Goal: Information Seeking & Learning: Learn about a topic

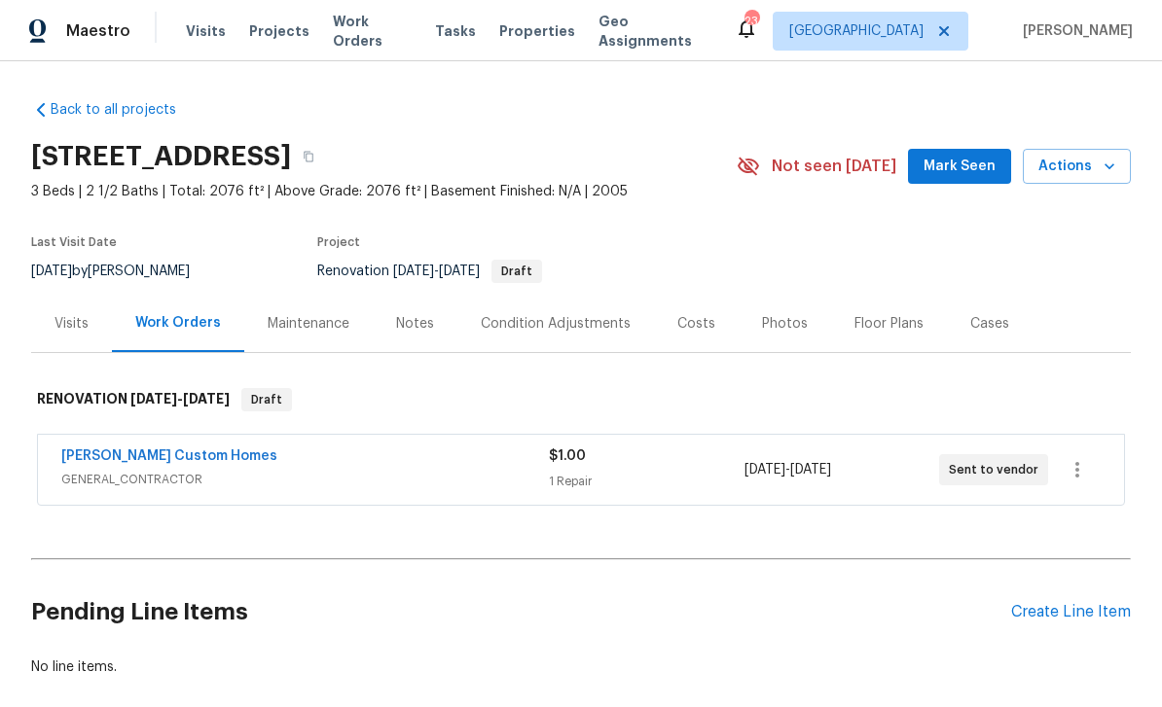
click at [401, 343] on div "Notes" at bounding box center [415, 323] width 85 height 57
click at [411, 334] on div "Notes" at bounding box center [415, 323] width 85 height 57
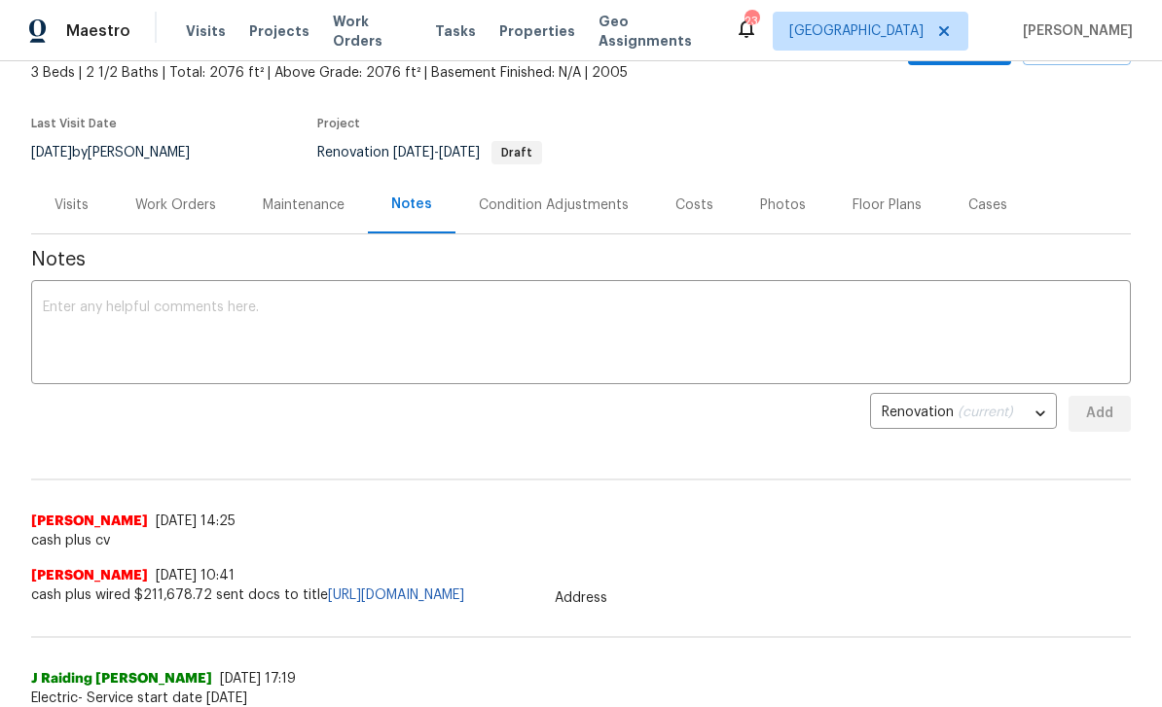
scroll to position [120, 0]
click at [73, 198] on div "Visits" at bounding box center [71, 204] width 34 height 19
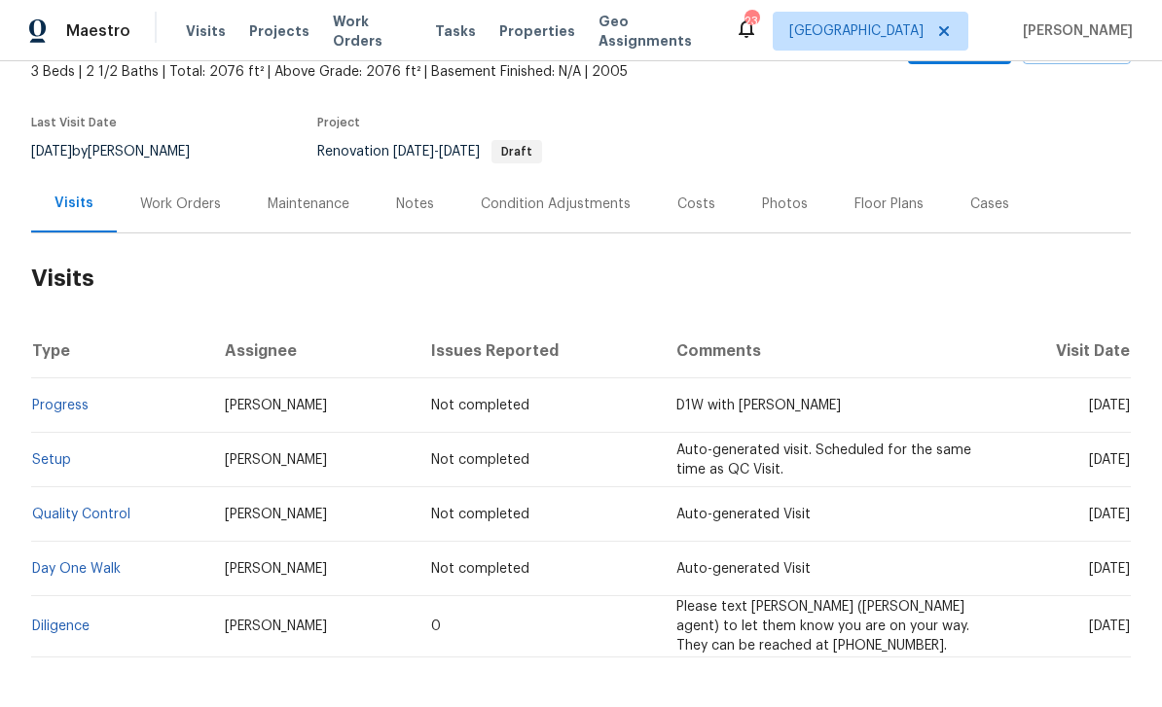
click at [167, 216] on div "Work Orders" at bounding box center [180, 203] width 127 height 57
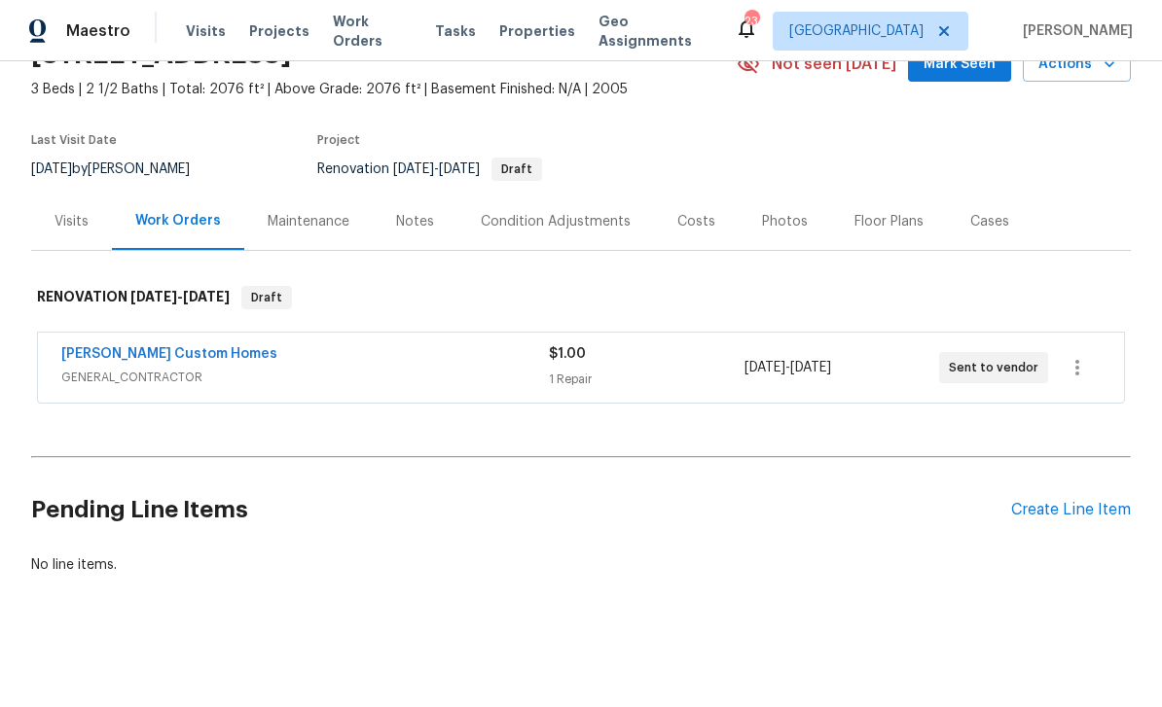
scroll to position [39, 0]
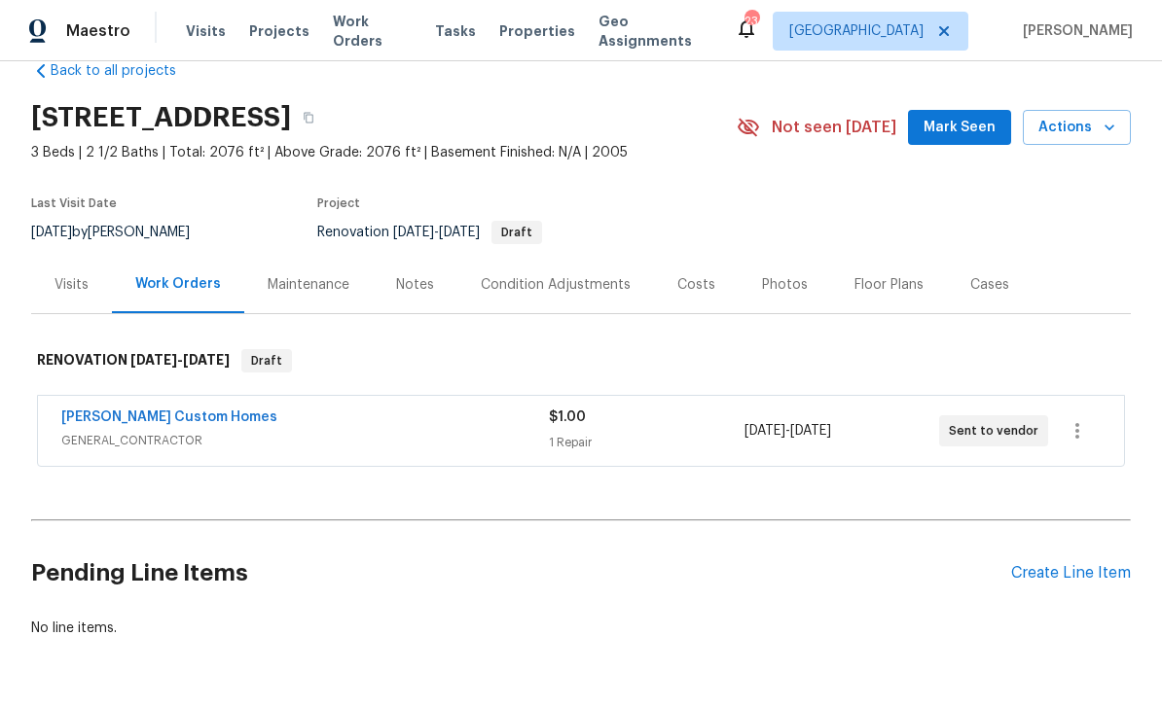
click at [287, 292] on div "Maintenance" at bounding box center [309, 284] width 82 height 19
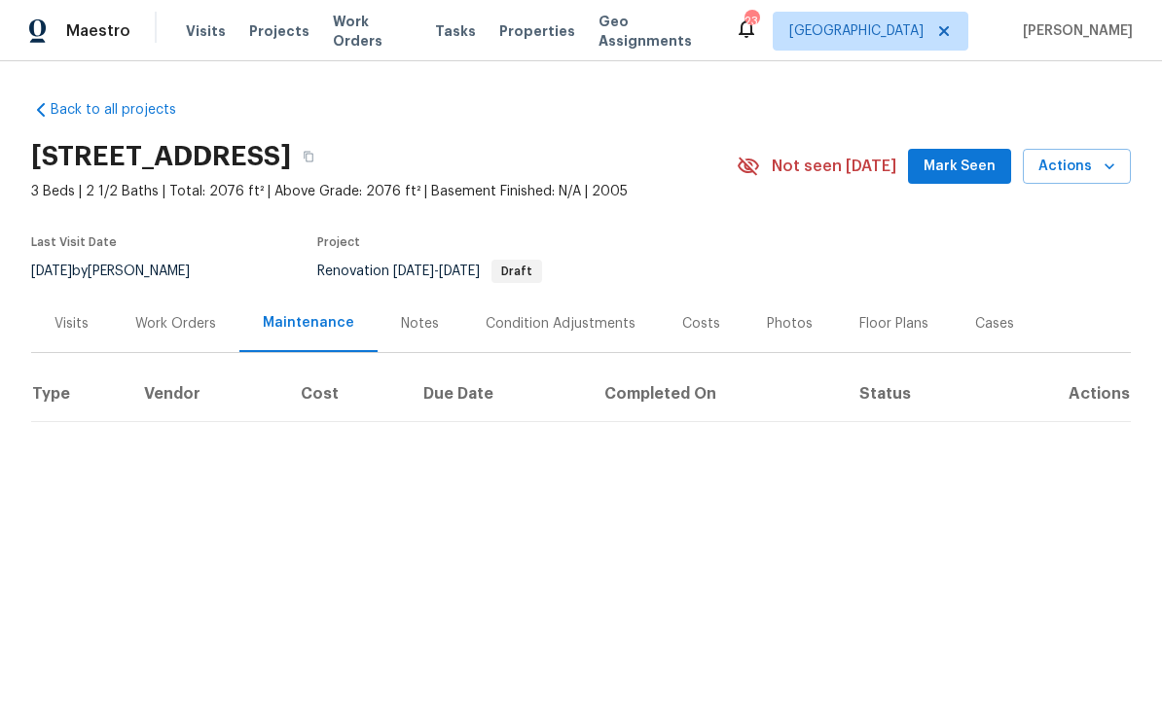
click at [422, 315] on div "Notes" at bounding box center [420, 323] width 38 height 19
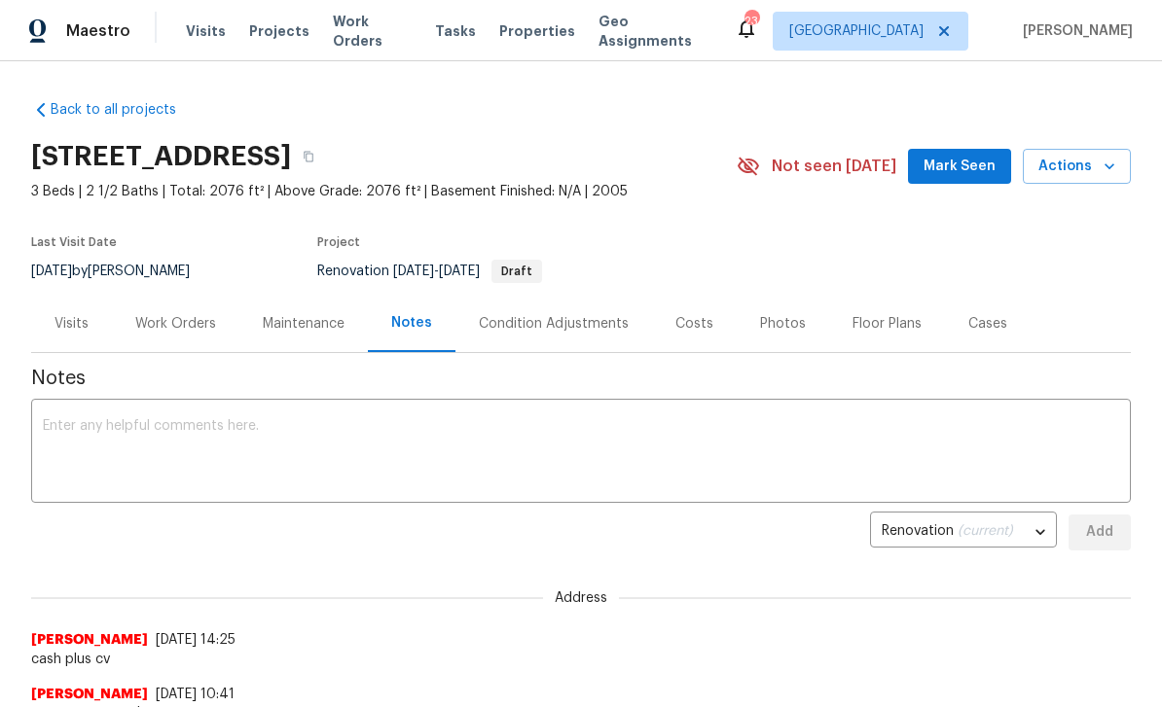
click at [603, 316] on div "Condition Adjustments" at bounding box center [554, 323] width 150 height 19
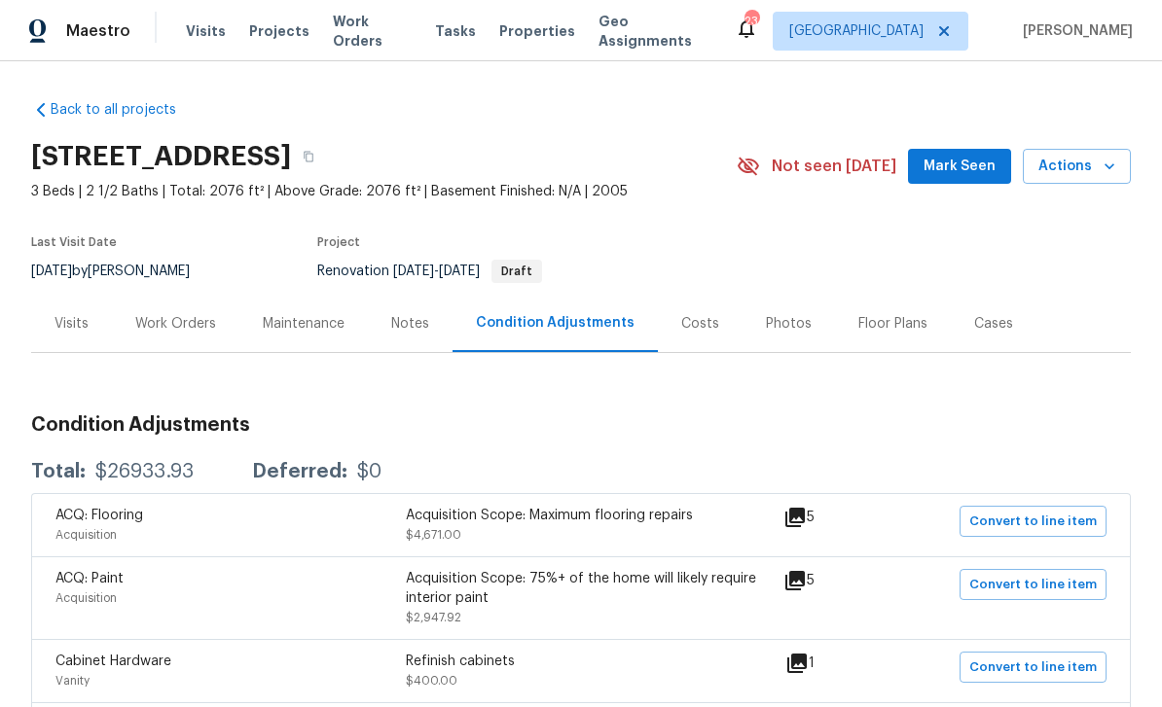
click at [692, 332] on div "Costs" at bounding box center [700, 323] width 38 height 19
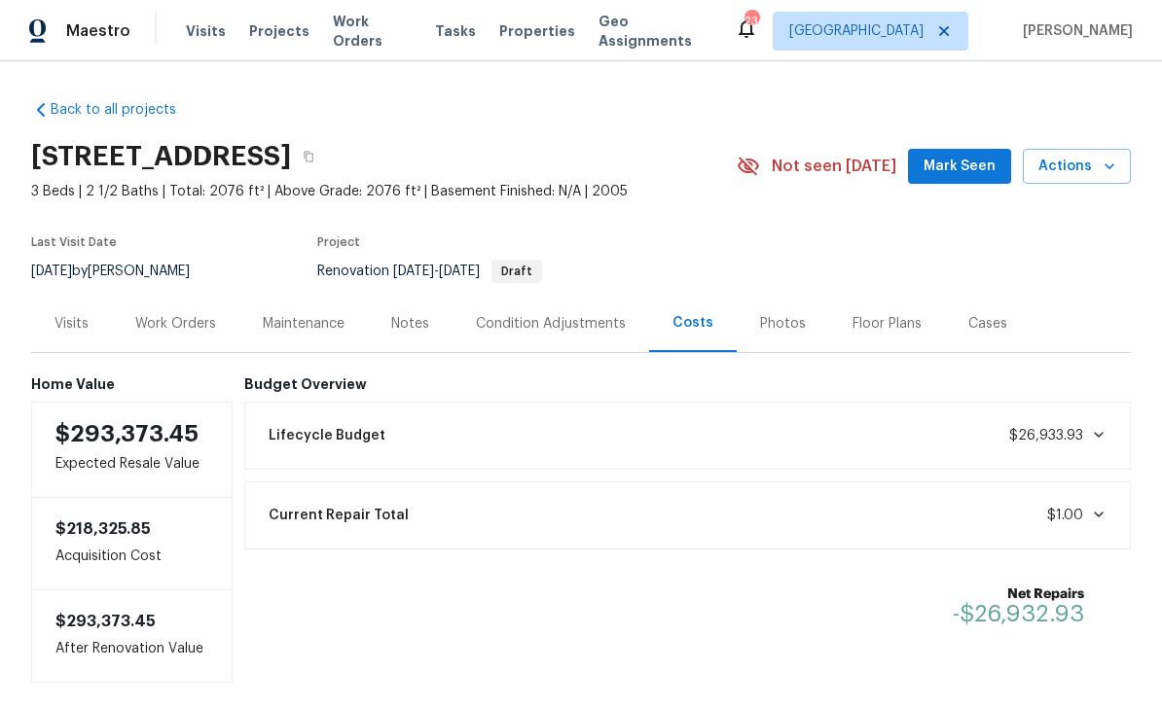
click at [781, 315] on div "Photos" at bounding box center [783, 323] width 46 height 19
